Goal: Task Accomplishment & Management: Use online tool/utility

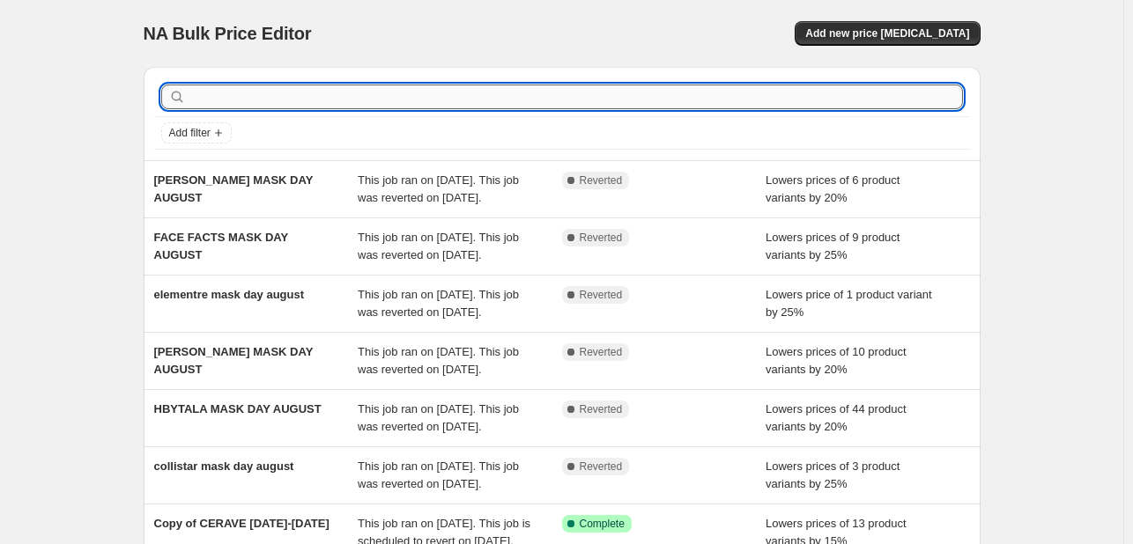
click at [544, 108] on input "text" at bounding box center [575, 97] width 773 height 25
type input "elementre"
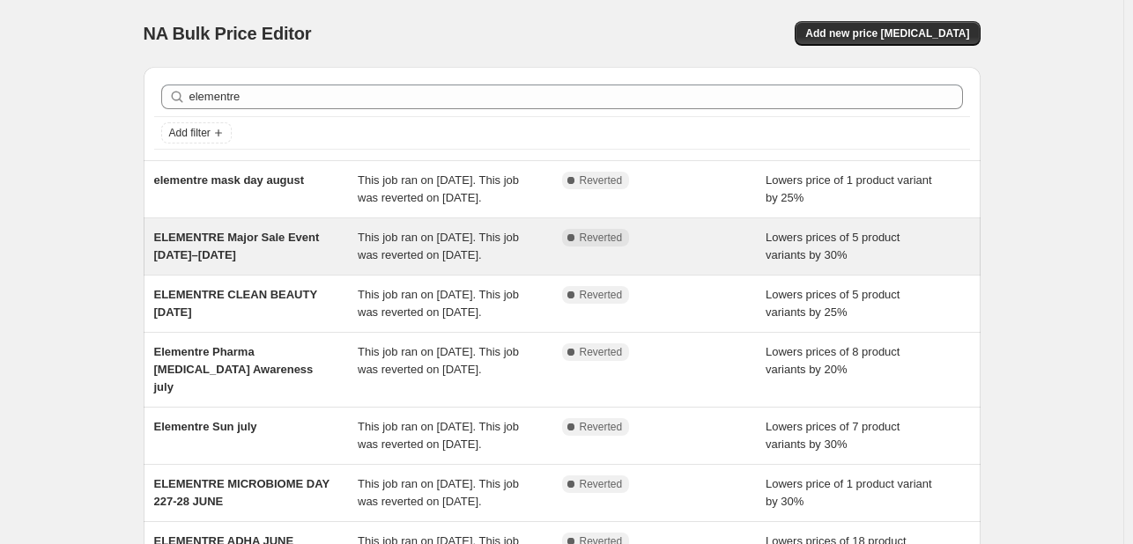
click at [311, 257] on span "ELEMENTRE Major Sale Event July 22–28" at bounding box center [237, 246] width 166 height 31
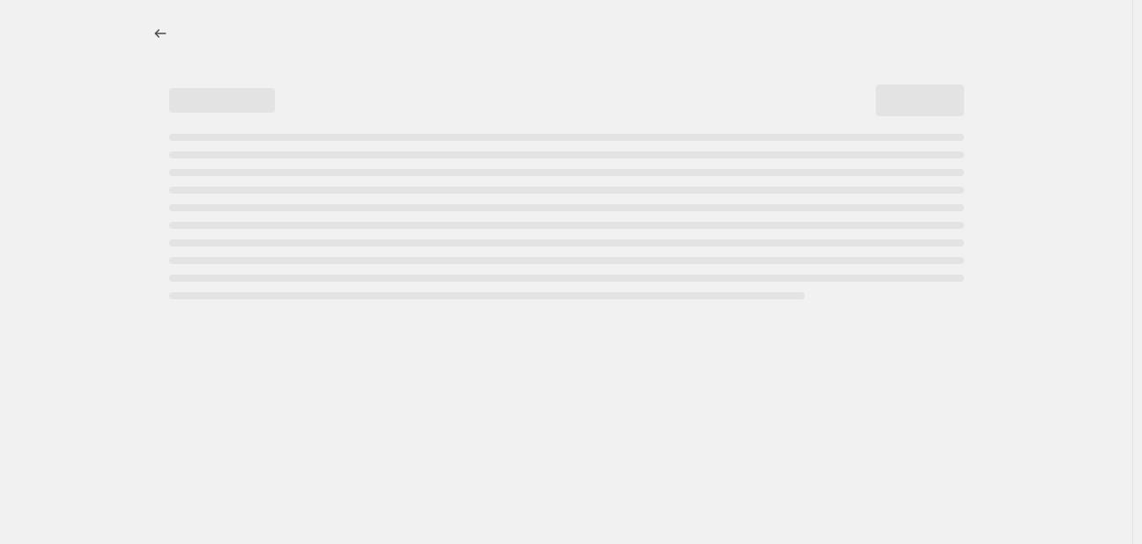
select select "percentage"
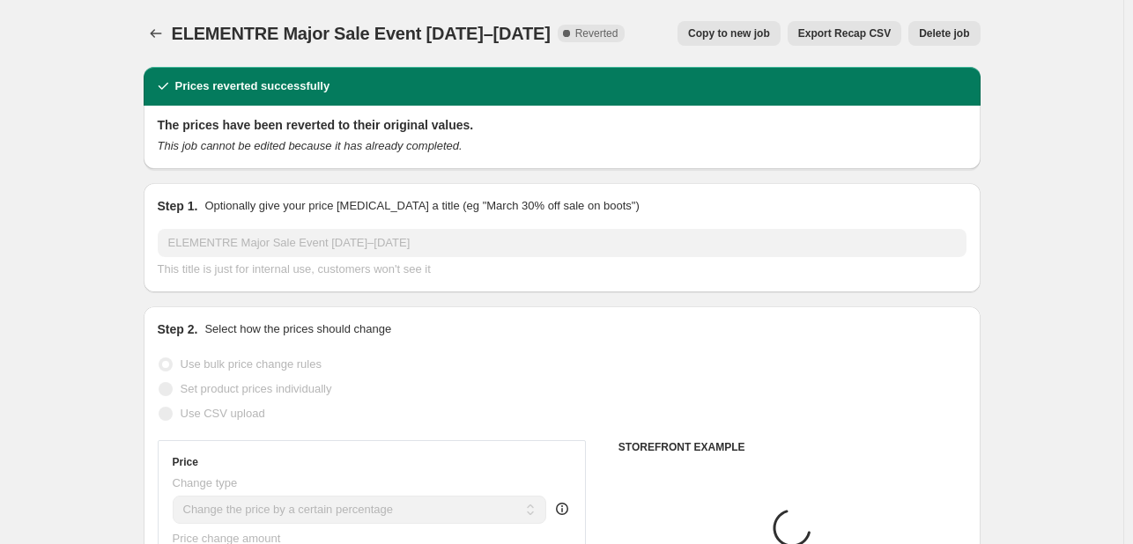
select select "tag"
click at [748, 40] on span "Copy to new job" at bounding box center [729, 33] width 82 height 14
select select "percentage"
select select "tag"
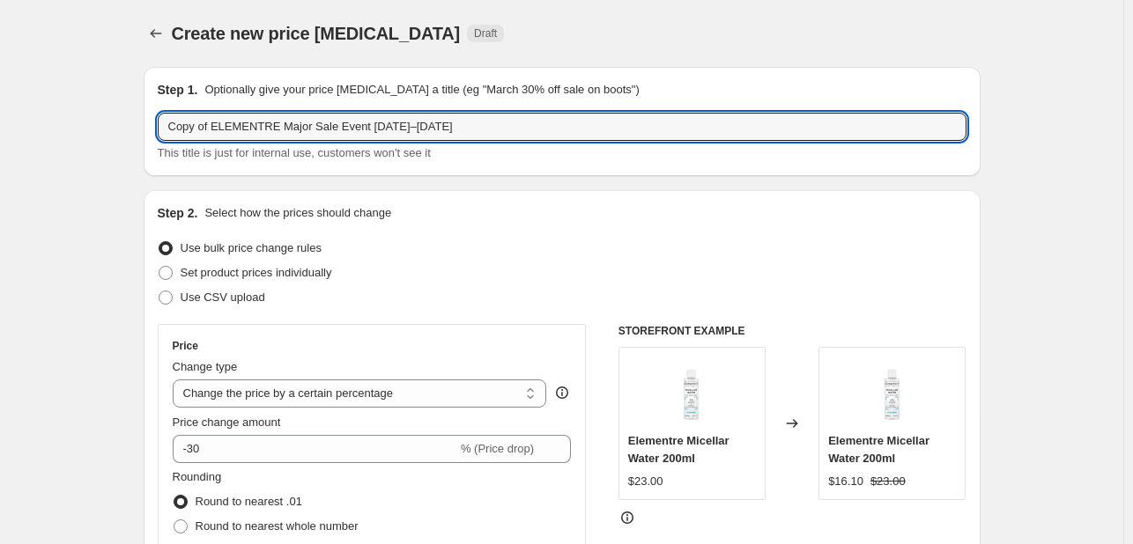
drag, startPoint x: 216, startPoint y: 123, endPoint x: 102, endPoint y: 129, distance: 113.8
drag, startPoint x: 236, startPoint y: 124, endPoint x: 484, endPoint y: 127, distance: 248.4
click at [484, 127] on input "ELEMENTRE Major Sale Event July 22–28" at bounding box center [562, 127] width 809 height 28
type input "ELEMENTRE anniversary august25"
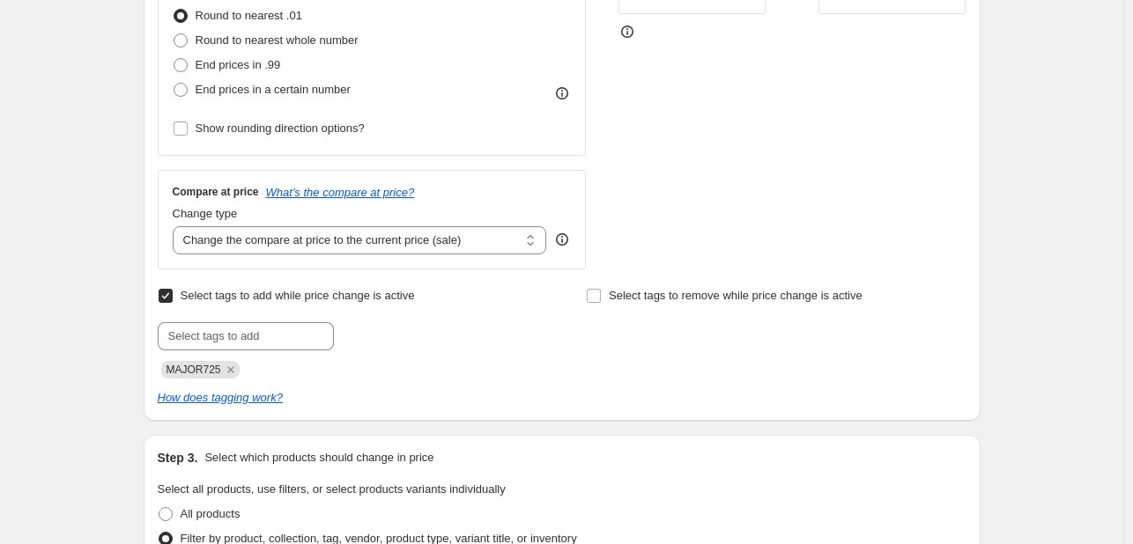
scroll to position [528, 0]
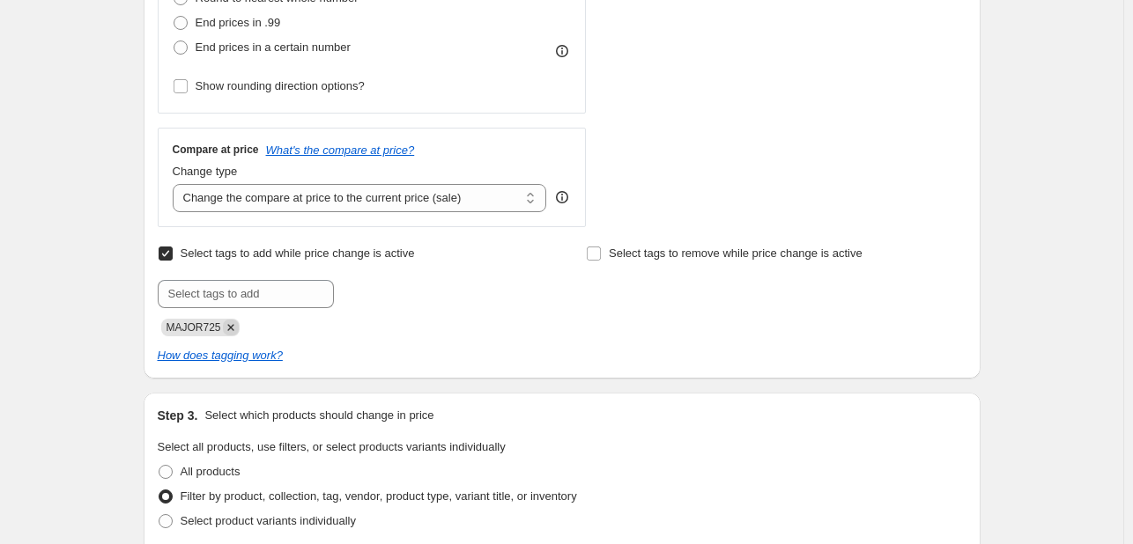
click at [236, 322] on icon "Remove MAJOR725" at bounding box center [231, 328] width 16 height 16
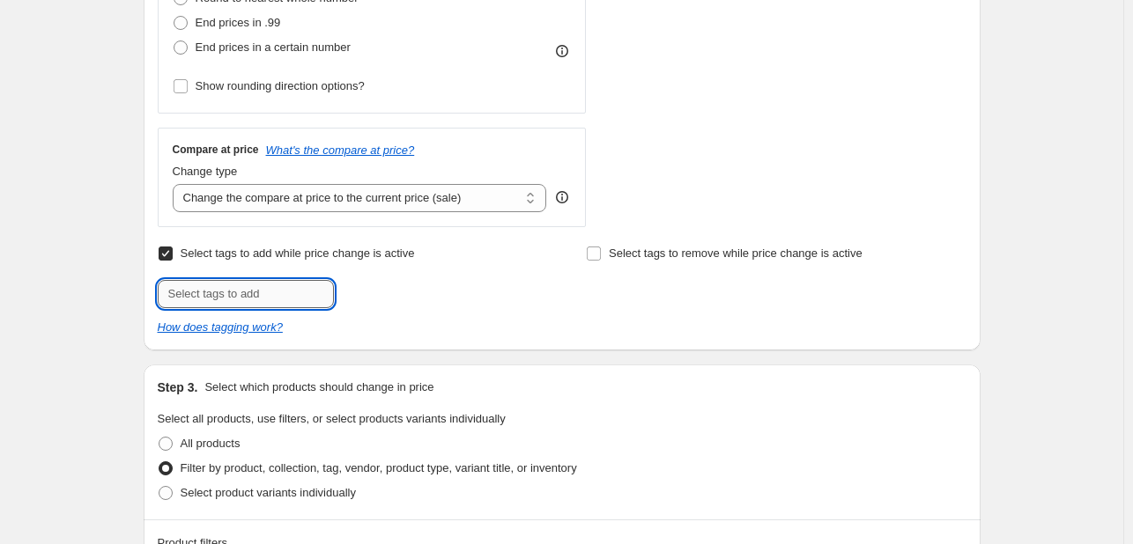
click at [246, 292] on input "text" at bounding box center [246, 294] width 176 height 28
paste input "ANNV825"
type input "ANNV825"
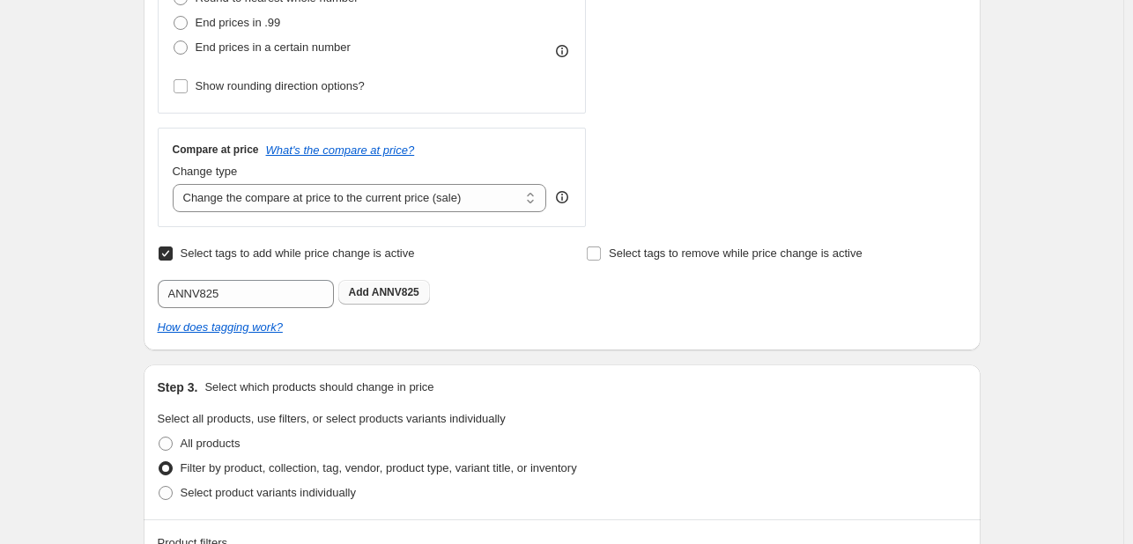
click at [369, 290] on b "Add" at bounding box center [359, 292] width 20 height 12
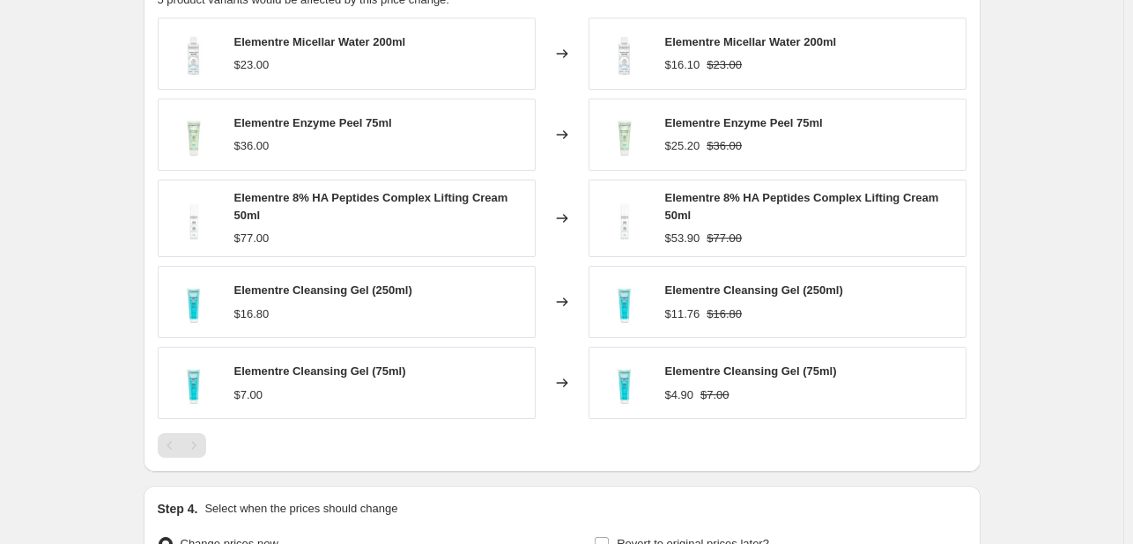
scroll to position [1321, 0]
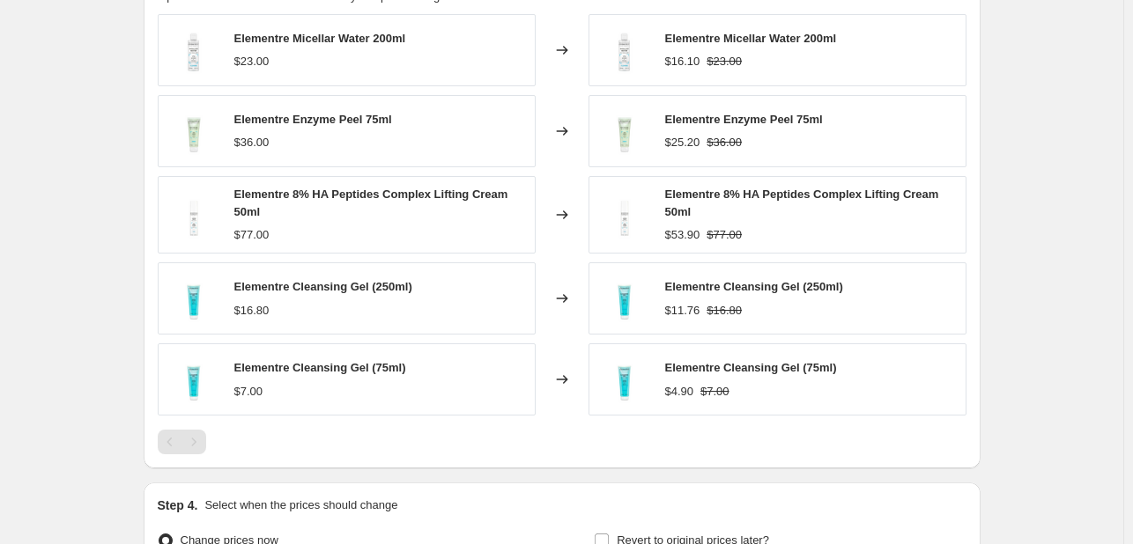
click at [194, 446] on div "Pagination" at bounding box center [193, 442] width 25 height 25
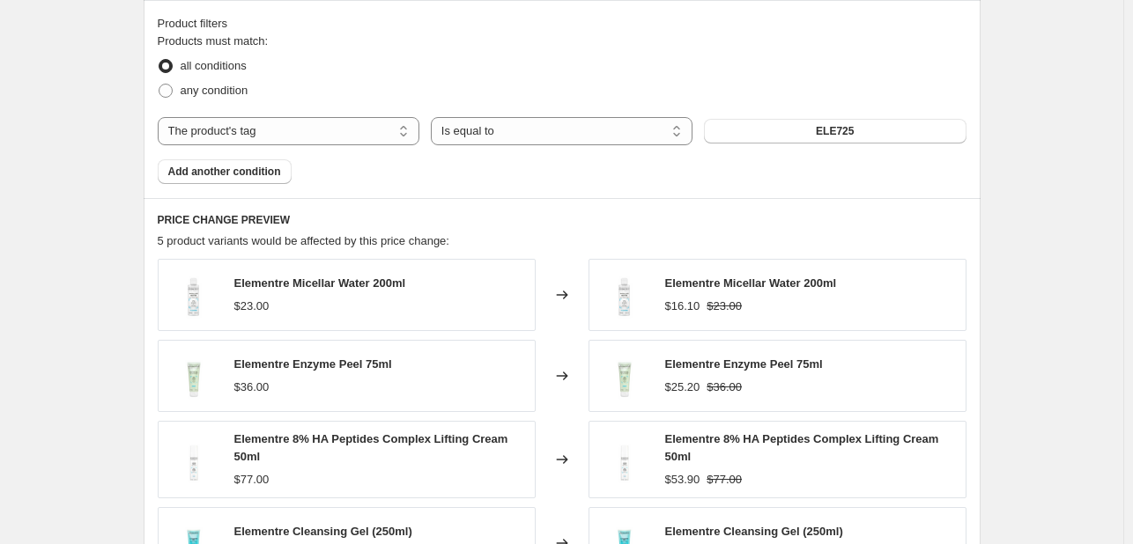
scroll to position [1057, 0]
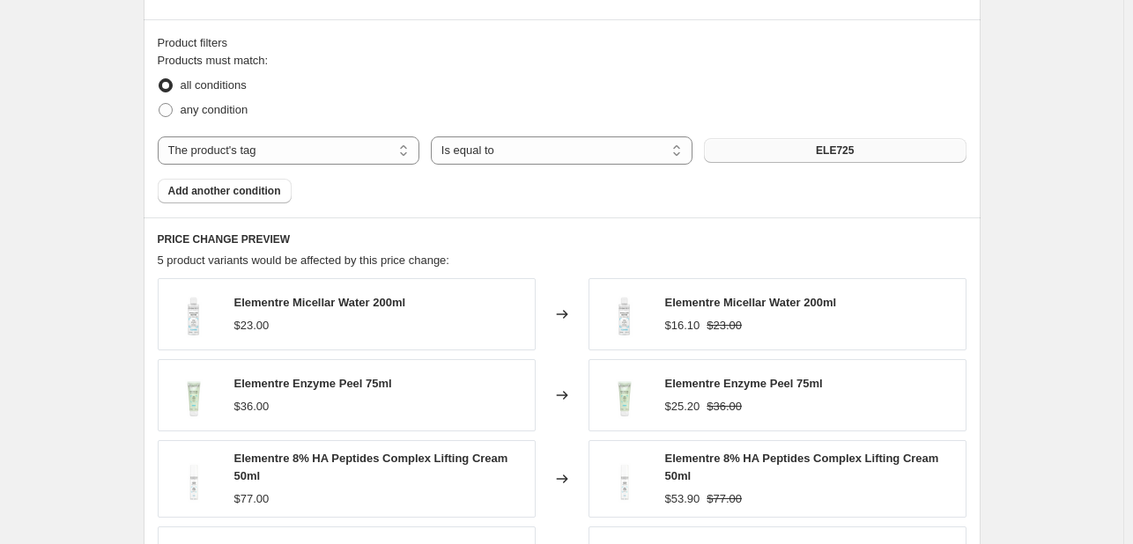
click at [757, 156] on button "ELE725" at bounding box center [835, 150] width 262 height 25
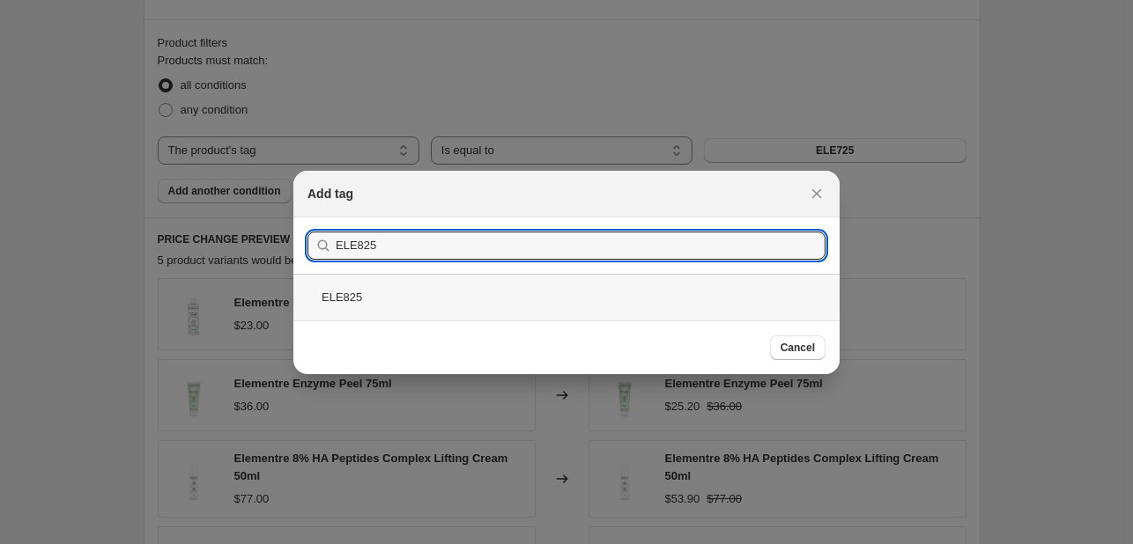
type input "ELE825"
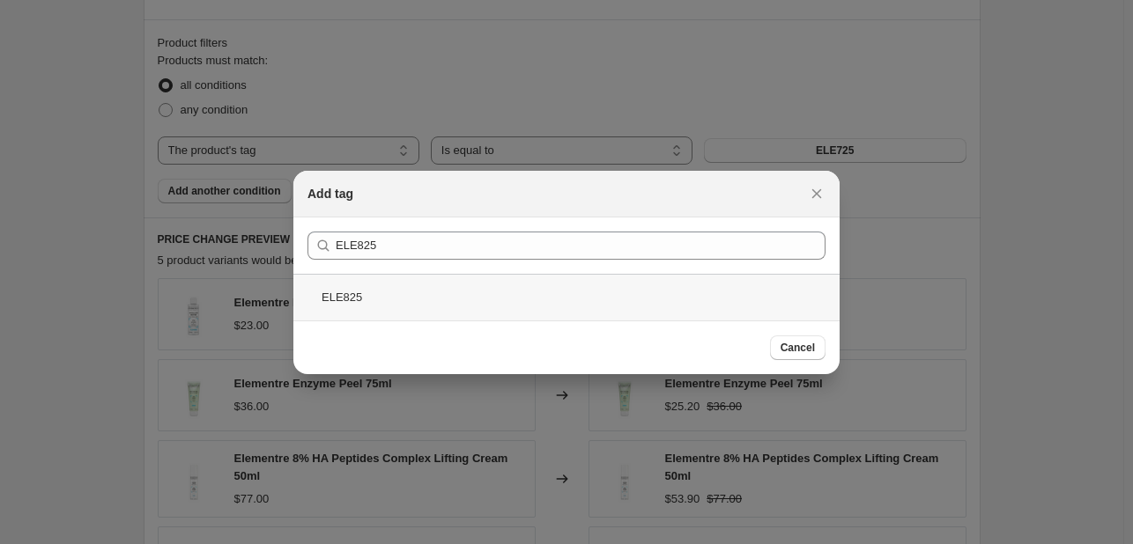
click at [416, 303] on div "ELE825" at bounding box center [566, 297] width 546 height 47
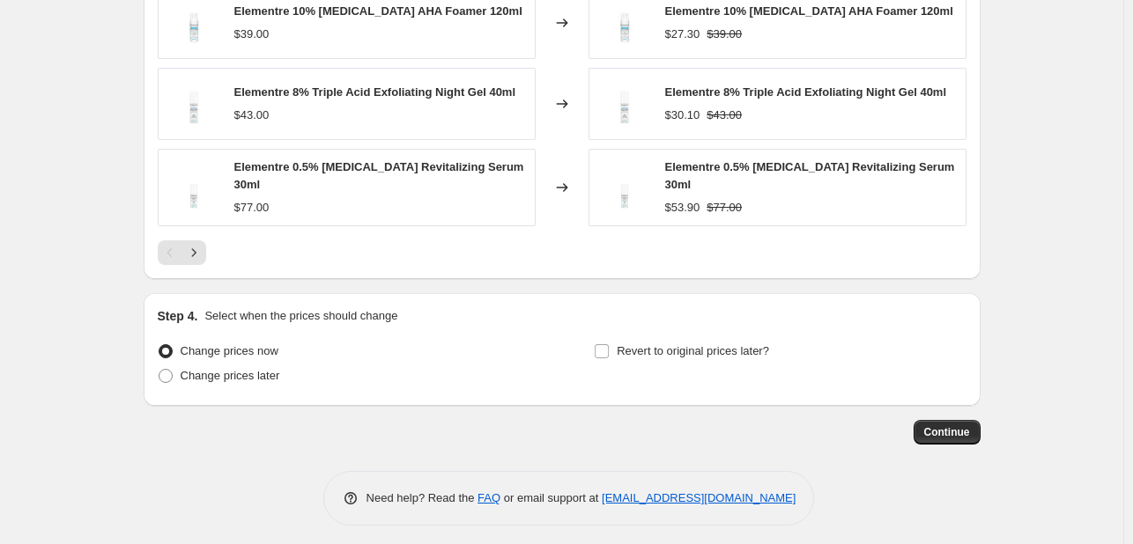
scroll to position [1511, 0]
click at [236, 378] on label "Change prices later" at bounding box center [219, 375] width 122 height 25
click at [159, 369] on input "Change prices later" at bounding box center [159, 368] width 1 height 1
radio input "true"
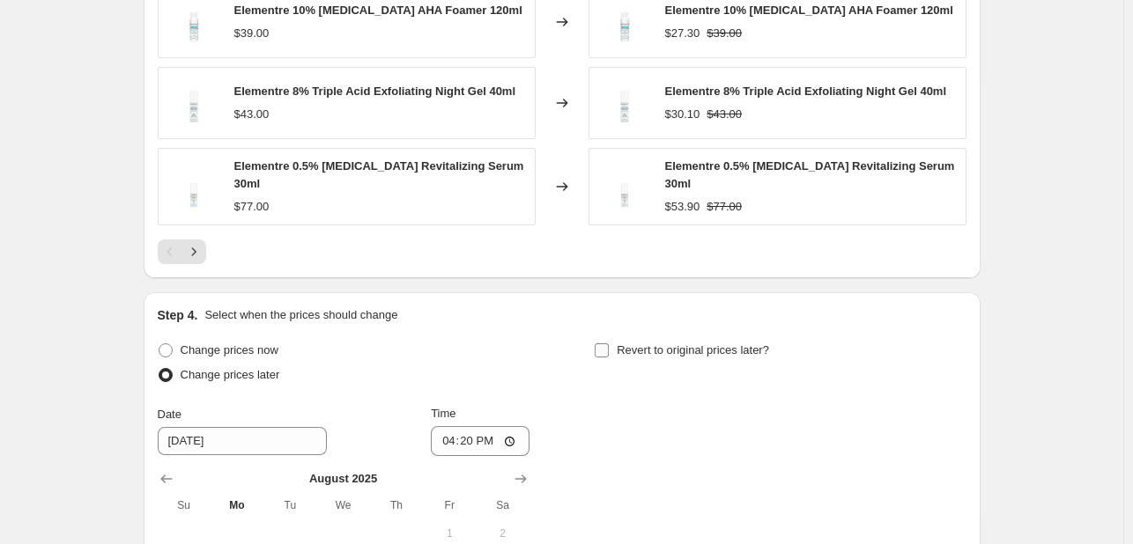
click at [704, 344] on span "Revert to original prices later?" at bounding box center [693, 350] width 152 height 13
click at [609, 344] on input "Revert to original prices later?" at bounding box center [602, 351] width 14 height 14
checkbox input "true"
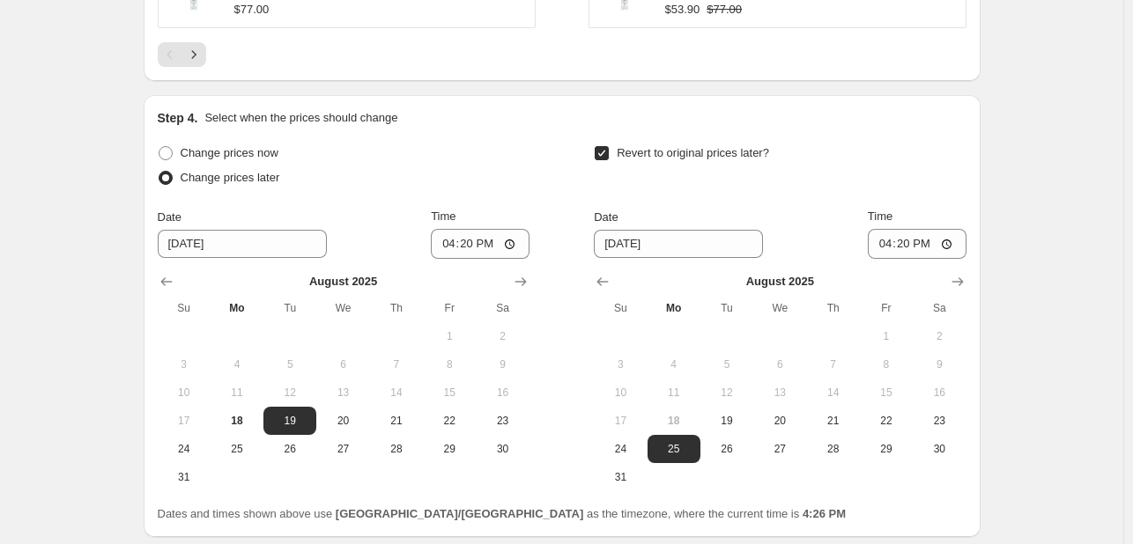
scroll to position [1841, 0]
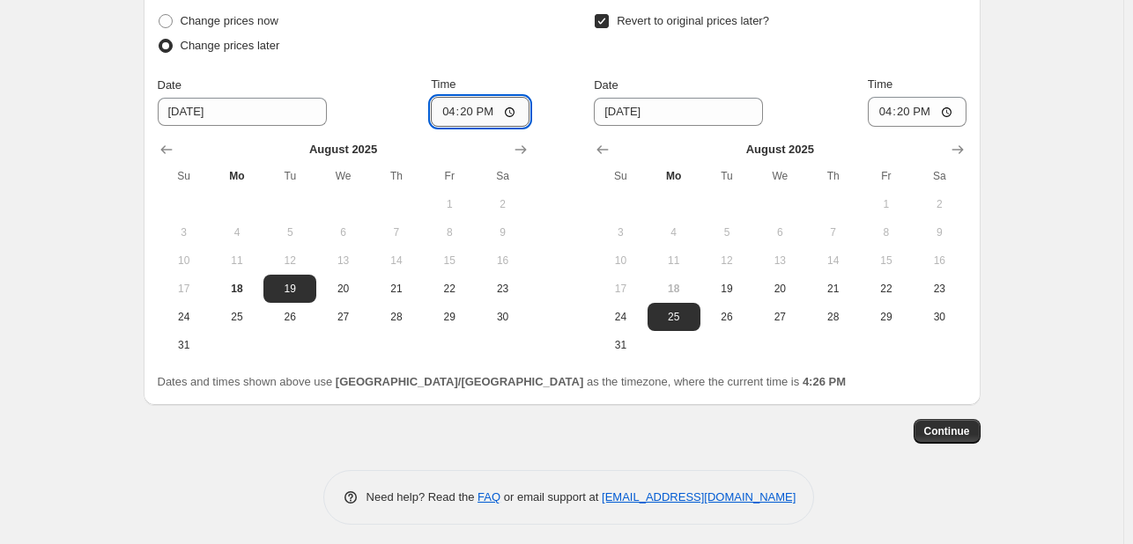
click at [449, 112] on input "16:20" at bounding box center [480, 112] width 99 height 30
type input "10:00"
click at [628, 331] on button "31" at bounding box center [620, 345] width 53 height 28
type input "8/31/2025"
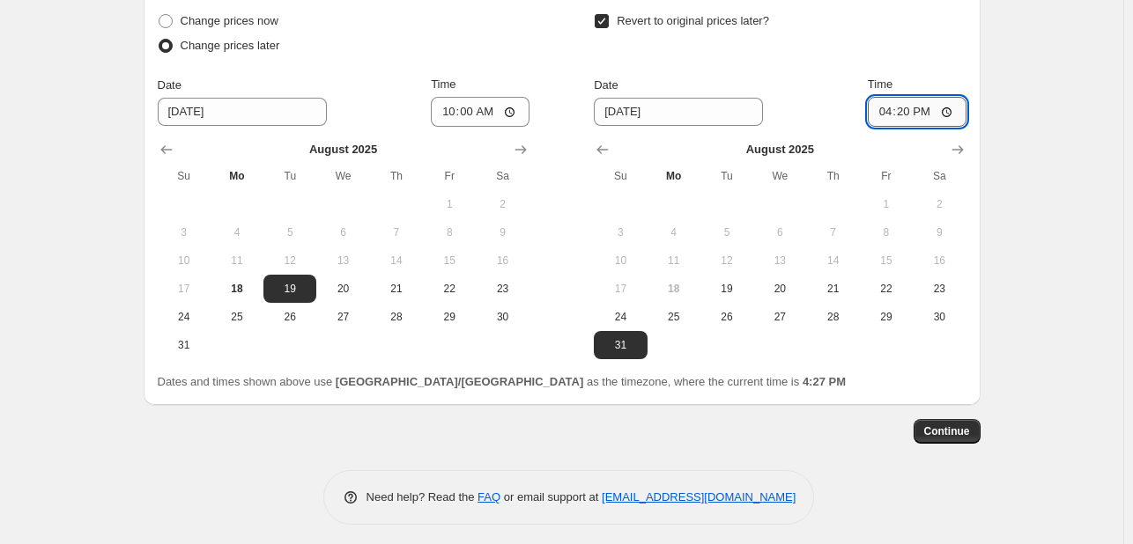
click at [887, 100] on input "16:20" at bounding box center [917, 112] width 99 height 30
type input "23:55"
click at [971, 419] on button "Continue" at bounding box center [946, 431] width 67 height 25
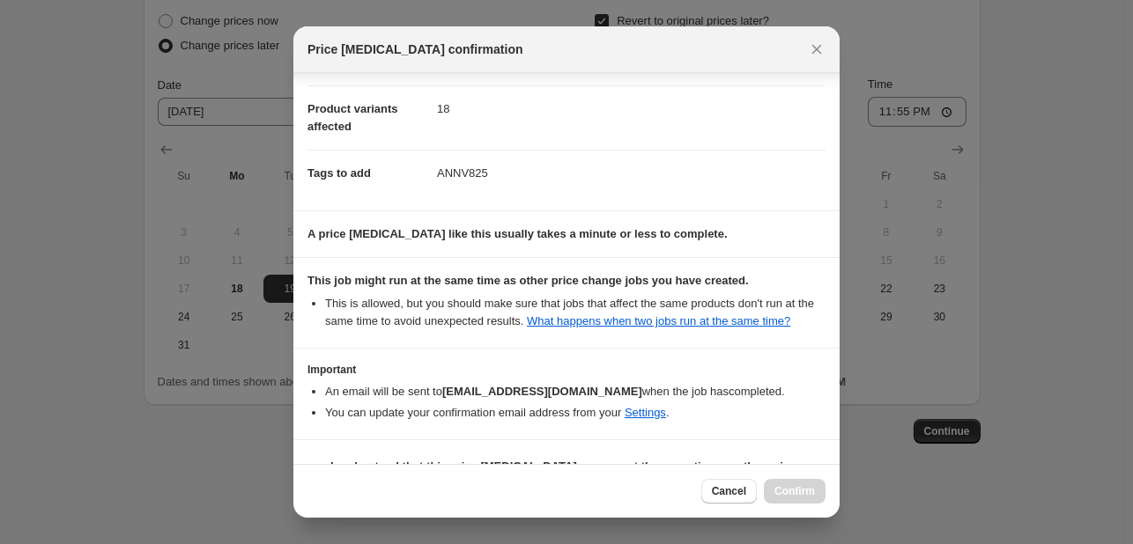
scroll to position [239, 0]
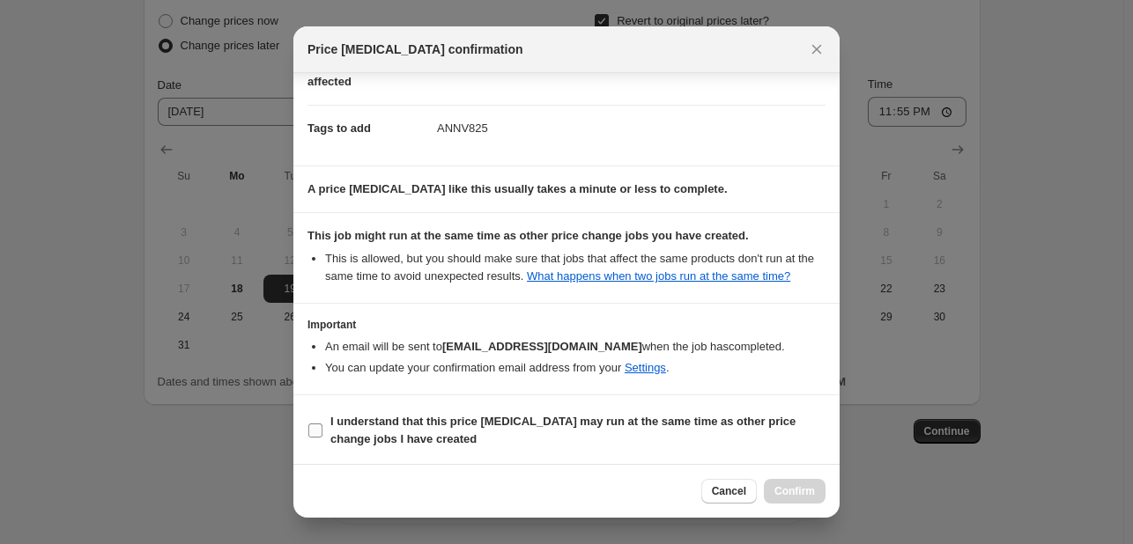
click at [770, 429] on span "I understand that this price change job may run at the same time as other price…" at bounding box center [577, 430] width 495 height 35
click at [322, 429] on input "I understand that this price change job may run at the same time as other price…" at bounding box center [315, 431] width 14 height 14
checkbox input "true"
click at [810, 492] on span "Confirm" at bounding box center [794, 491] width 41 height 14
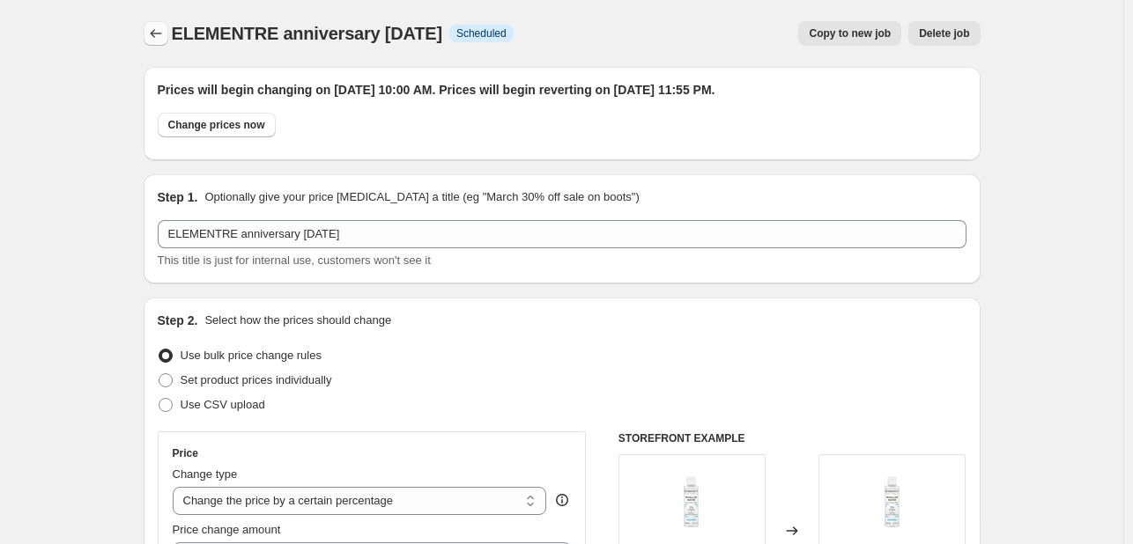
click at [165, 37] on icon "Price change jobs" at bounding box center [156, 34] width 18 height 18
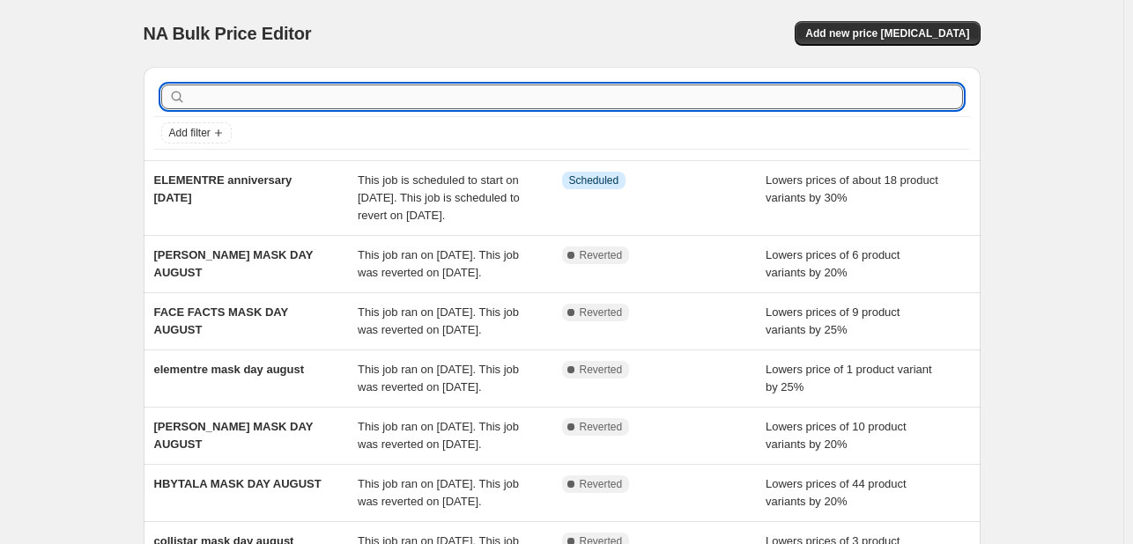
click at [381, 93] on input "text" at bounding box center [575, 97] width 773 height 25
type input "aloelab"
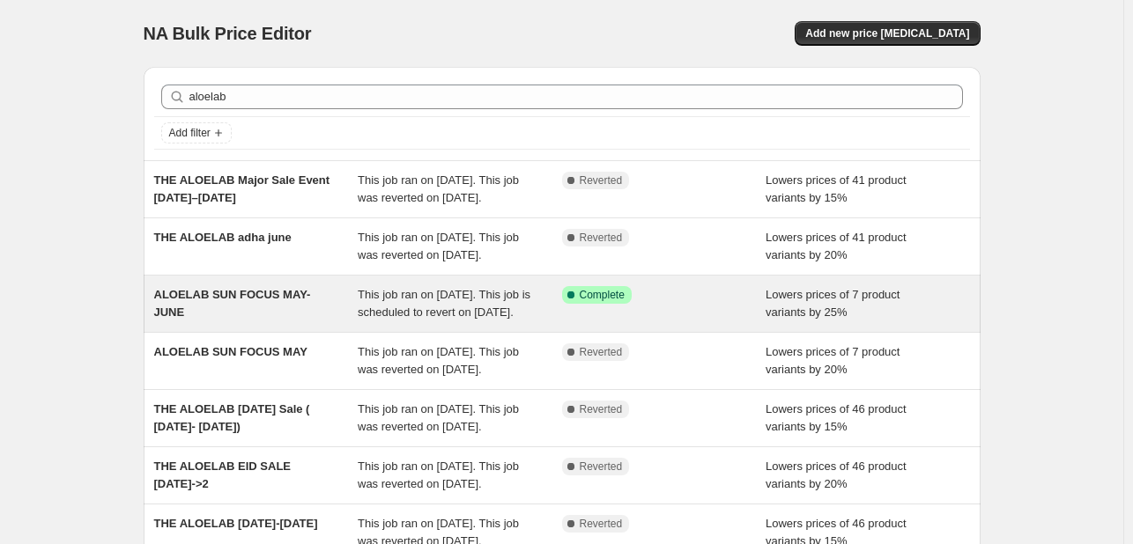
click at [547, 310] on div "This job ran on May 30, 2025. This job is scheduled to revert on August 31, 202…" at bounding box center [460, 303] width 204 height 35
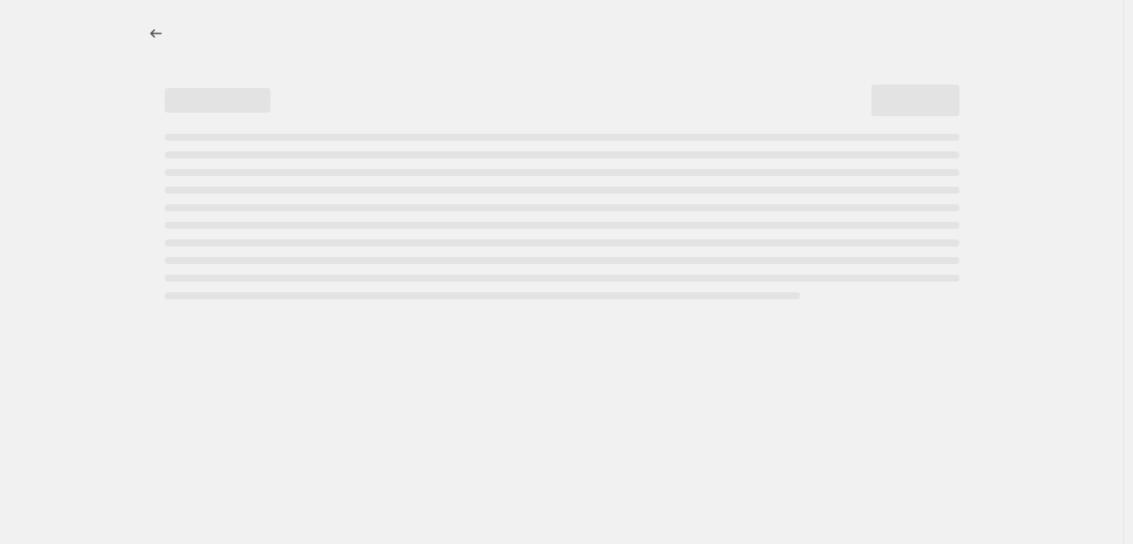
select select "percentage"
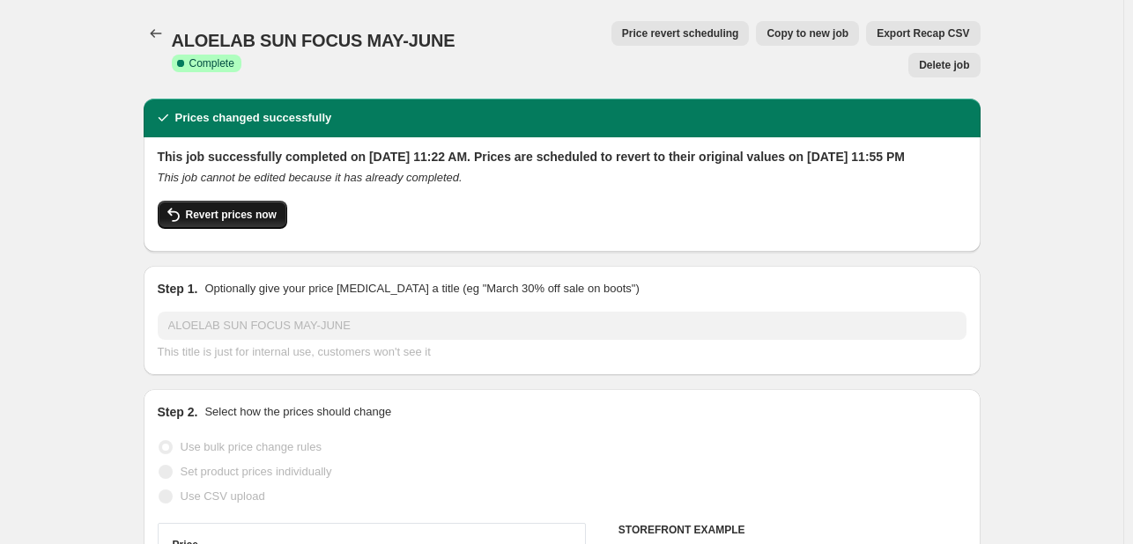
click at [242, 211] on button "Revert prices now" at bounding box center [222, 215] width 129 height 28
checkbox input "false"
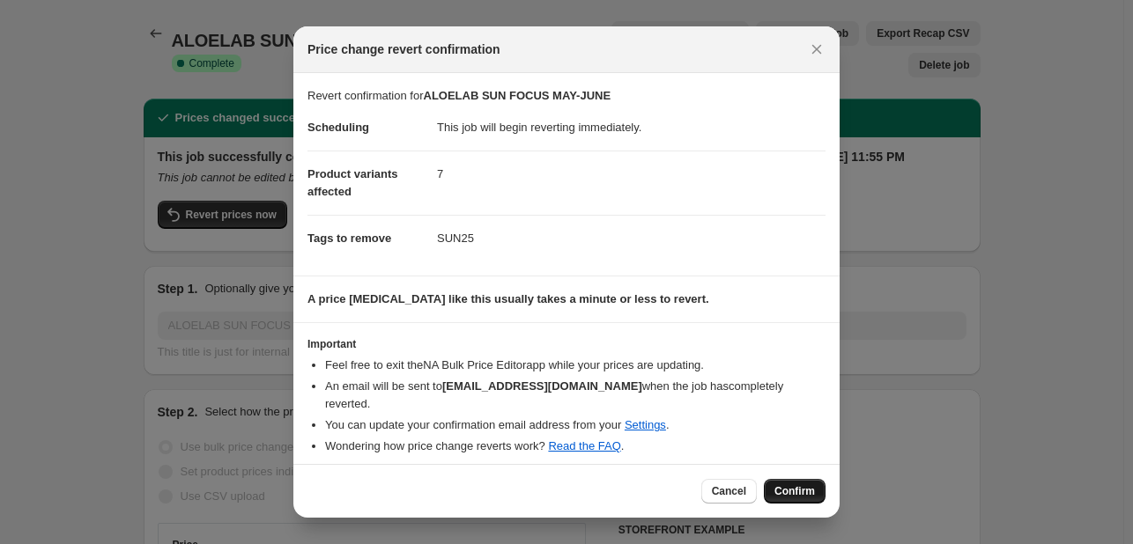
click at [803, 488] on span "Confirm" at bounding box center [794, 491] width 41 height 14
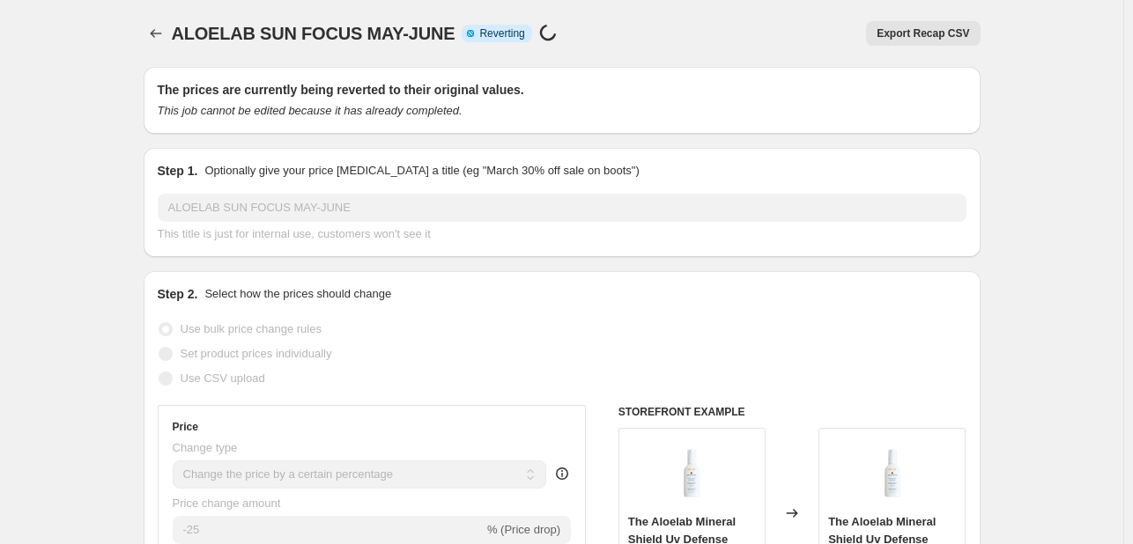
select select "percentage"
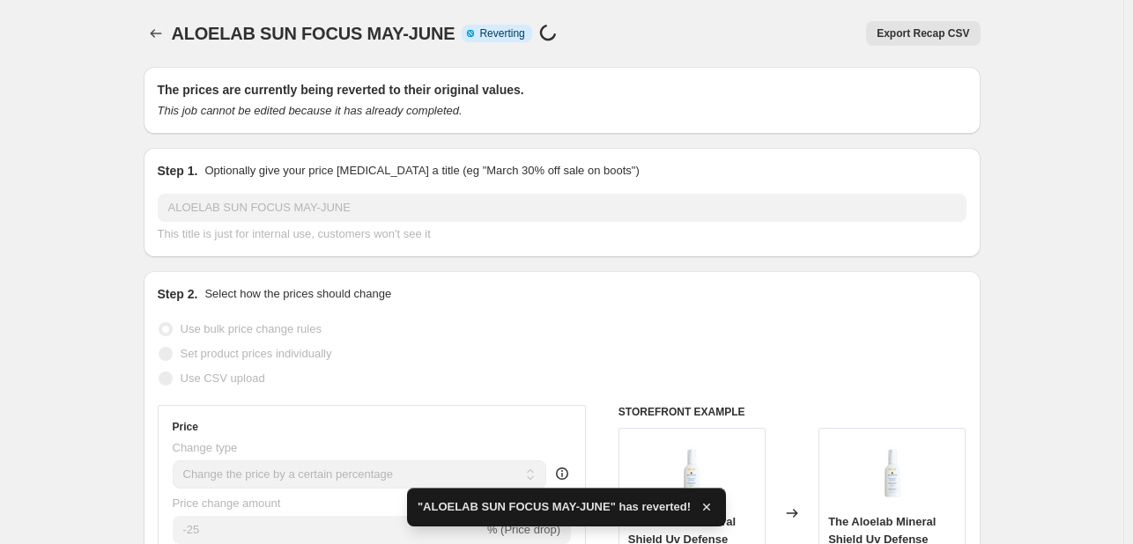
checkbox input "true"
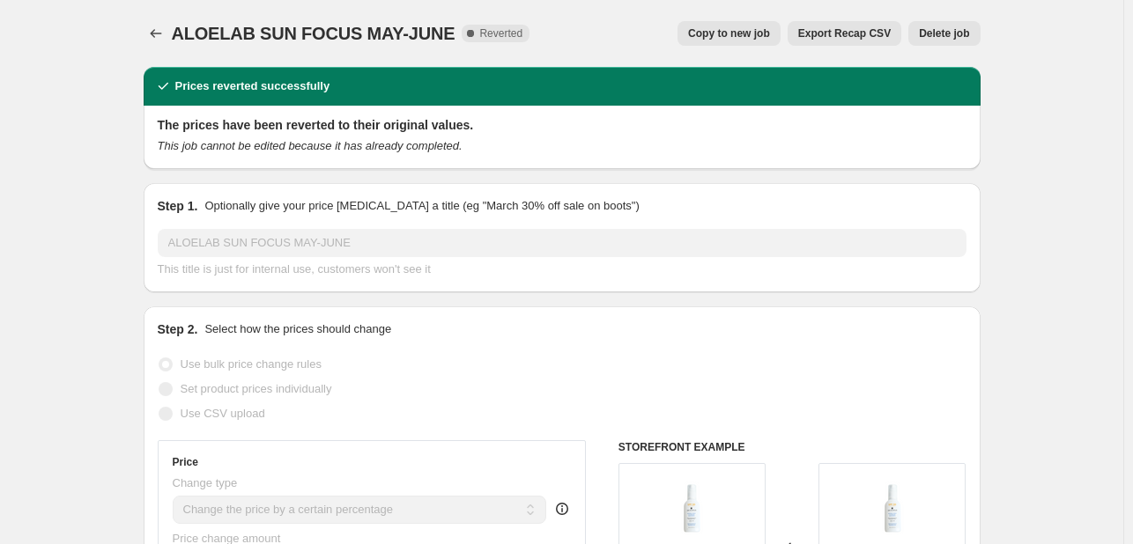
click at [712, 22] on button "Copy to new job" at bounding box center [728, 33] width 103 height 25
select select "percentage"
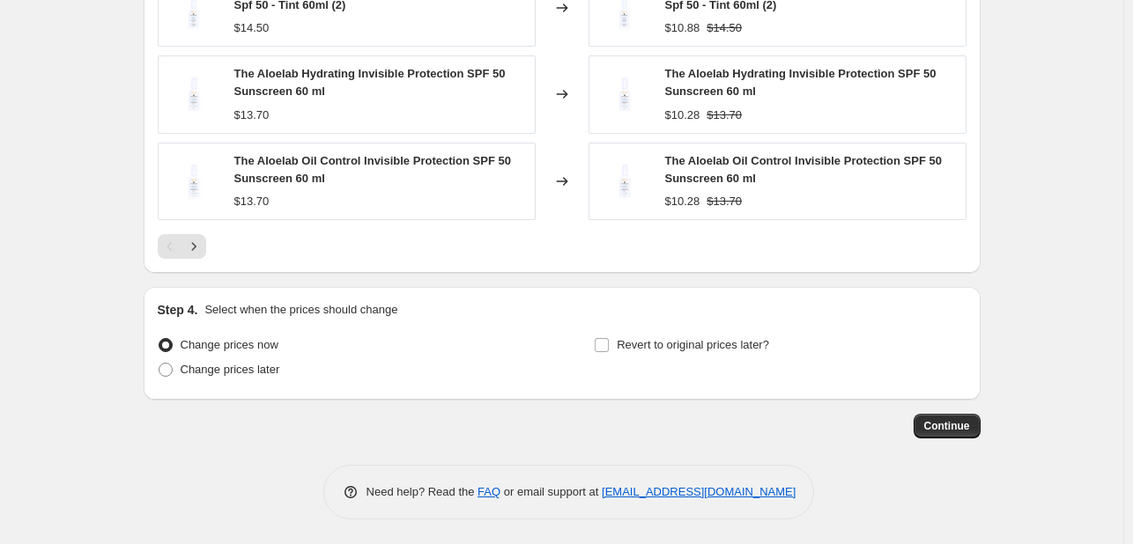
scroll to position [1395, 0]
click at [741, 338] on span "Revert to original prices later?" at bounding box center [693, 344] width 152 height 13
click at [609, 338] on input "Revert to original prices later?" at bounding box center [602, 345] width 14 height 14
checkbox input "true"
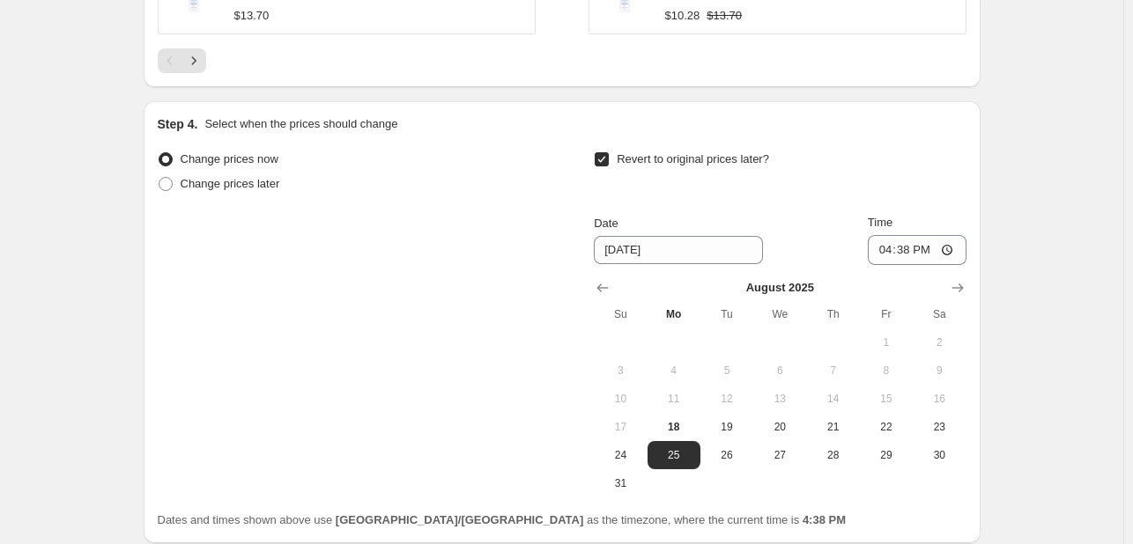
scroll to position [1725, 0]
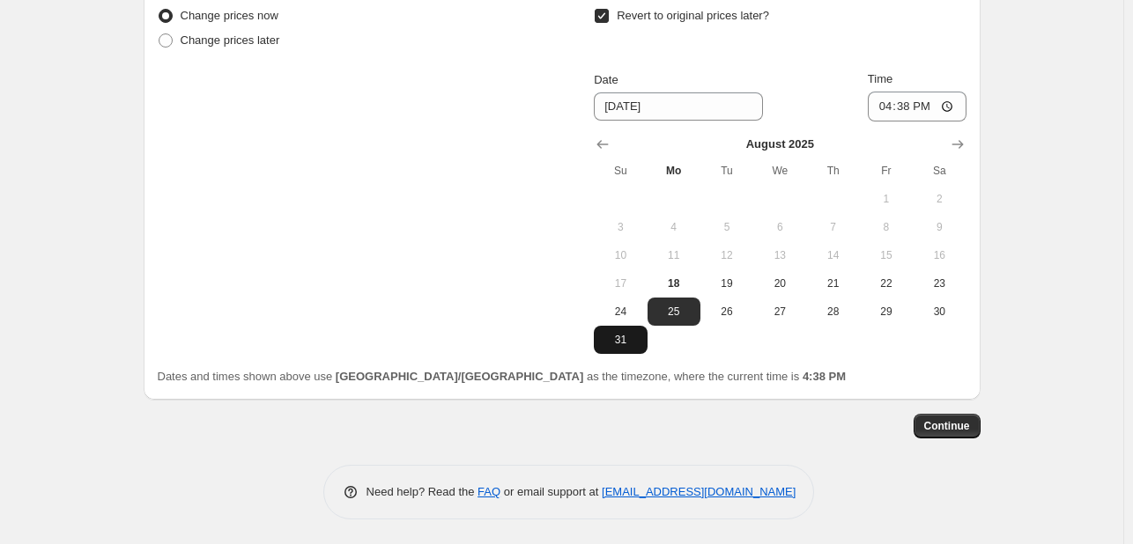
click at [623, 336] on span "31" at bounding box center [620, 340] width 39 height 14
type input "8/31/2025"
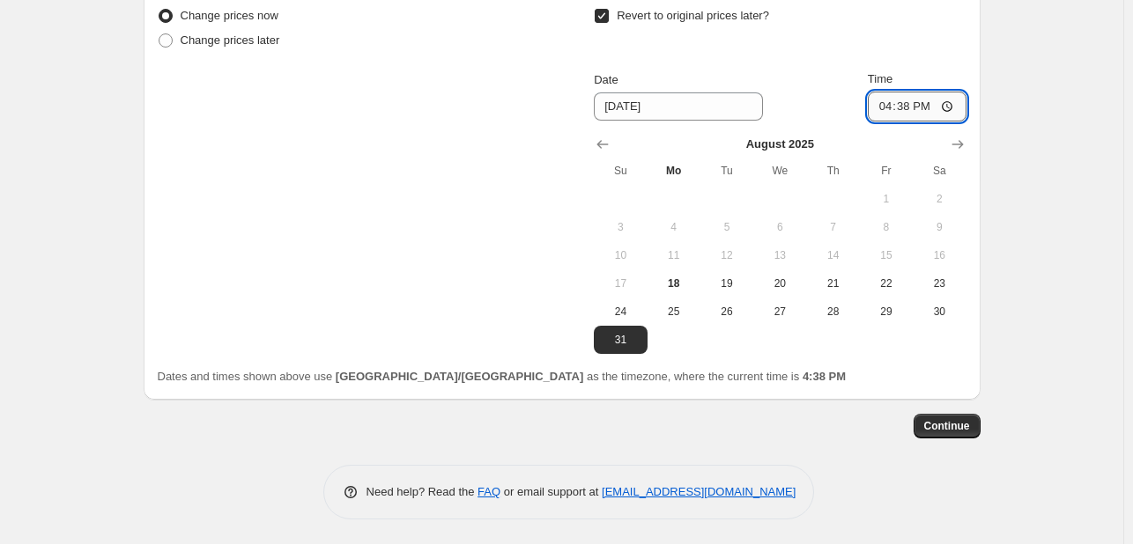
click at [878, 114] on input "16:38" at bounding box center [917, 107] width 99 height 30
type input "23:55"
click at [970, 431] on span "Continue" at bounding box center [947, 426] width 46 height 14
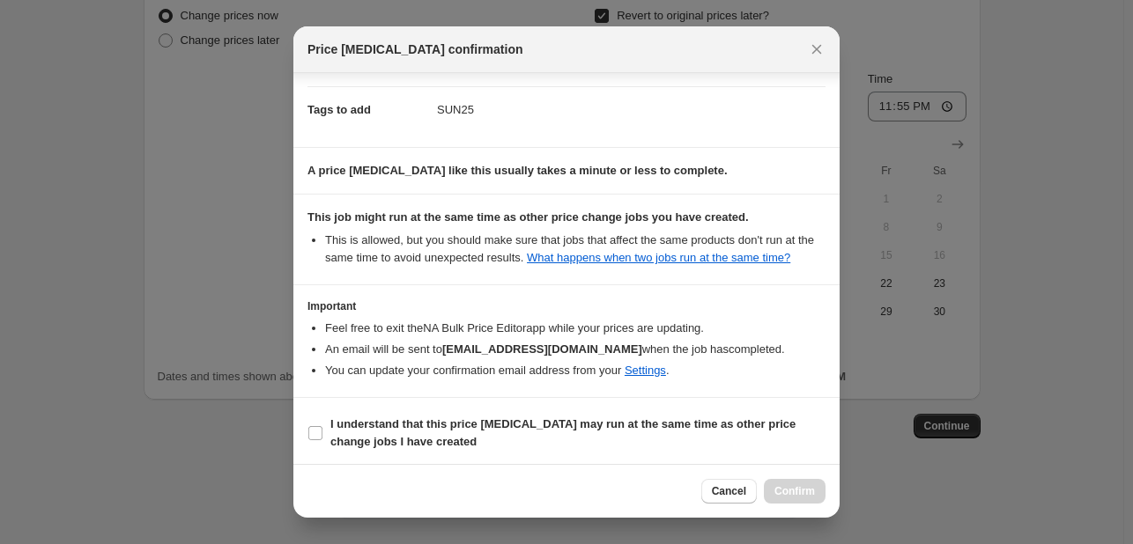
scroll to position [260, 0]
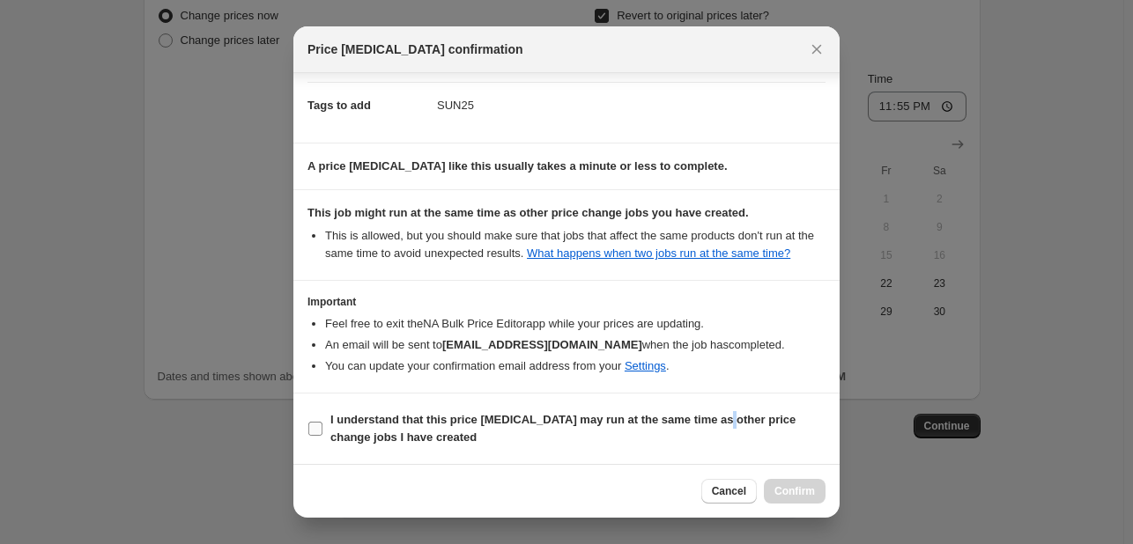
click at [723, 419] on label "I understand that this price change job may run at the same time as other price…" at bounding box center [566, 429] width 518 height 42
click at [745, 424] on b "I understand that this price change job may run at the same time as other price…" at bounding box center [562, 428] width 465 height 31
click at [322, 424] on input "I understand that this price change job may run at the same time as other price…" at bounding box center [315, 429] width 14 height 14
checkbox input "true"
click at [806, 494] on span "Confirm" at bounding box center [794, 491] width 41 height 14
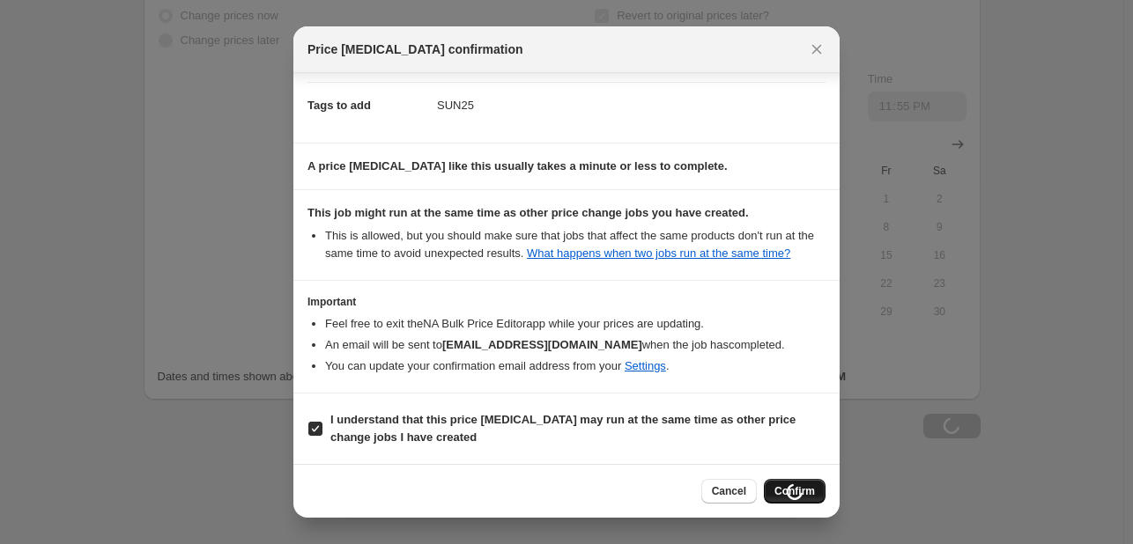
scroll to position [1725, 0]
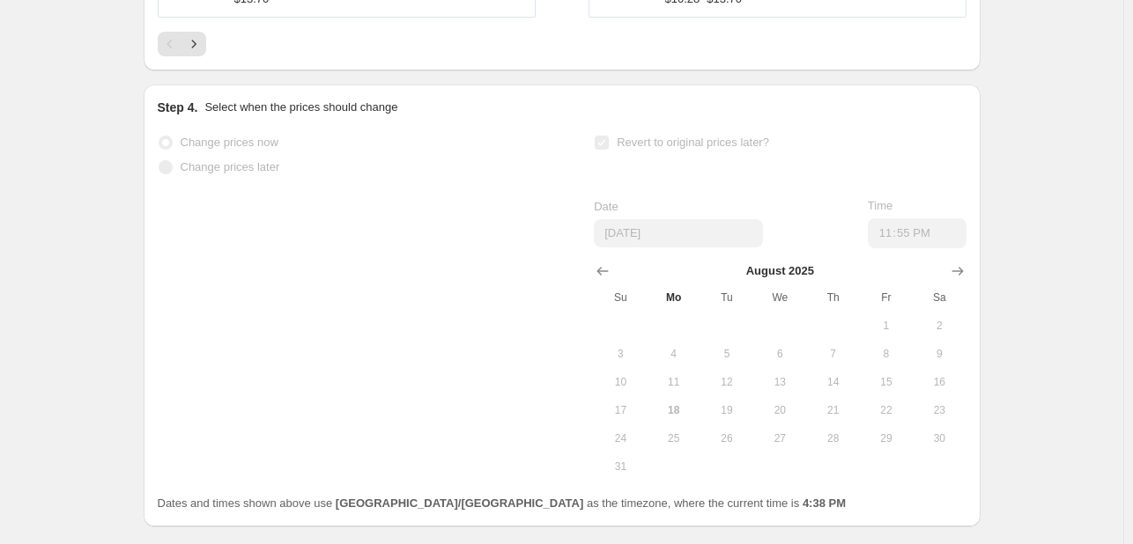
select select "percentage"
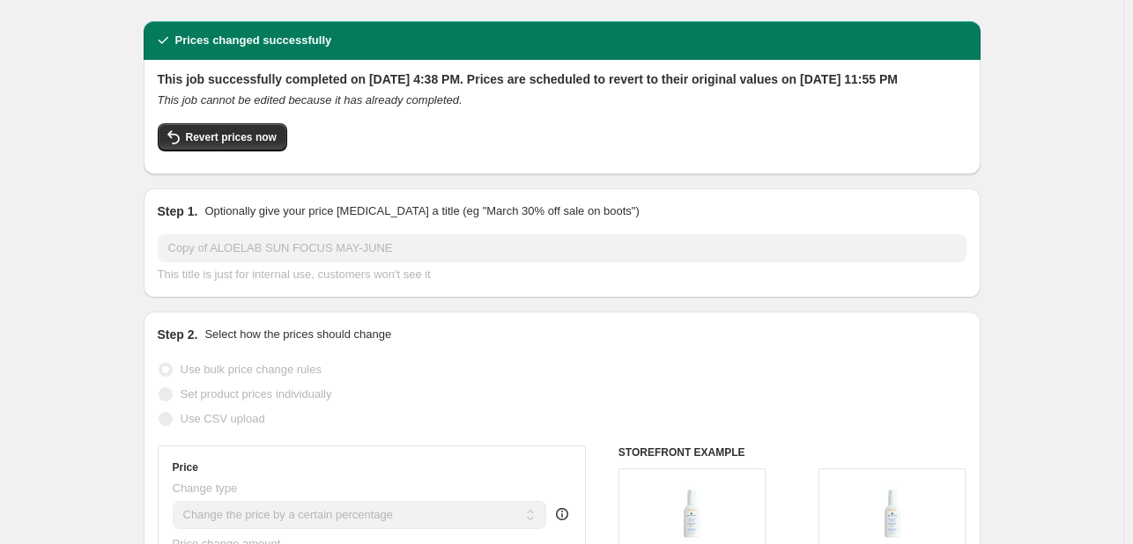
scroll to position [88, 0]
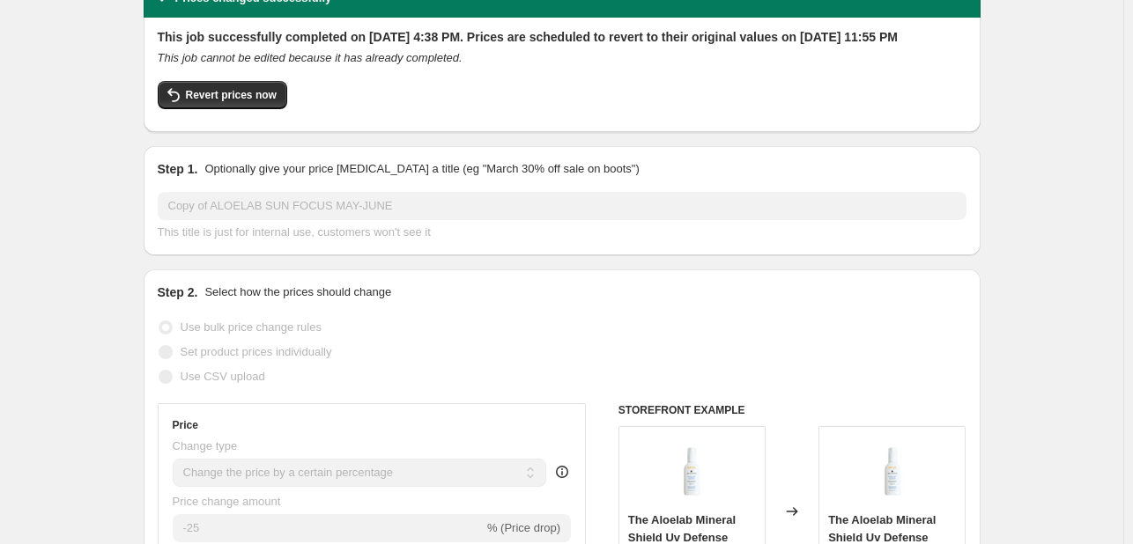
drag, startPoint x: 806, startPoint y: 494, endPoint x: 98, endPoint y: 201, distance: 766.5
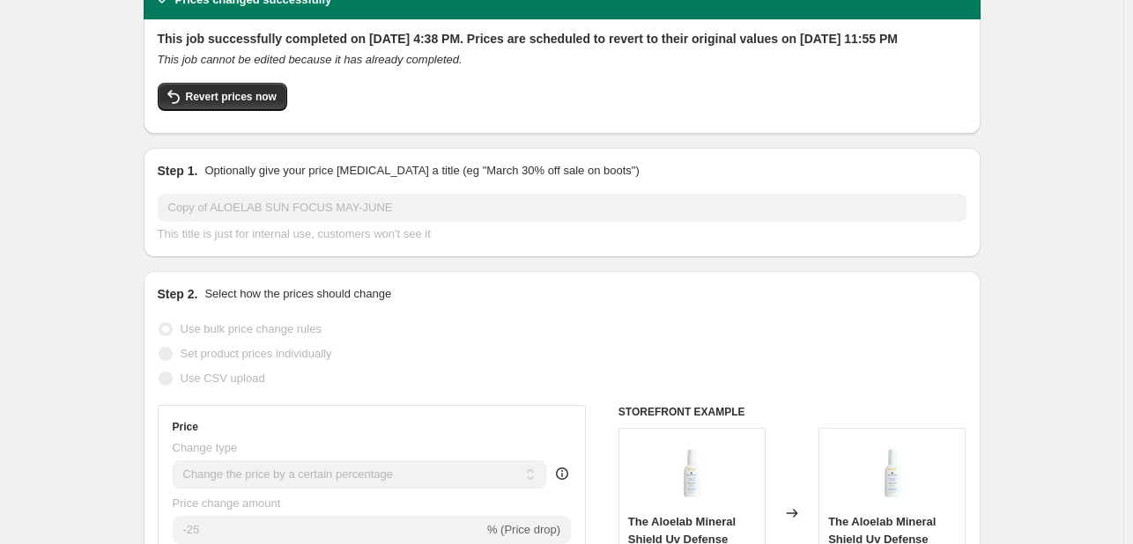
scroll to position [0, 0]
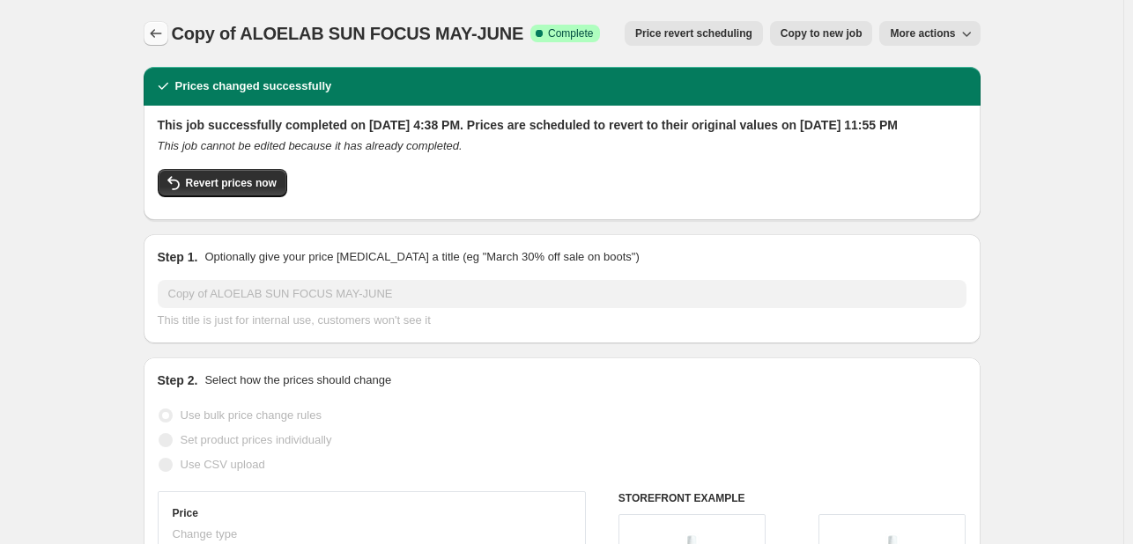
click at [155, 34] on icon "Price change jobs" at bounding box center [155, 33] width 11 height 9
